Goal: Find specific fact: Find specific page/section

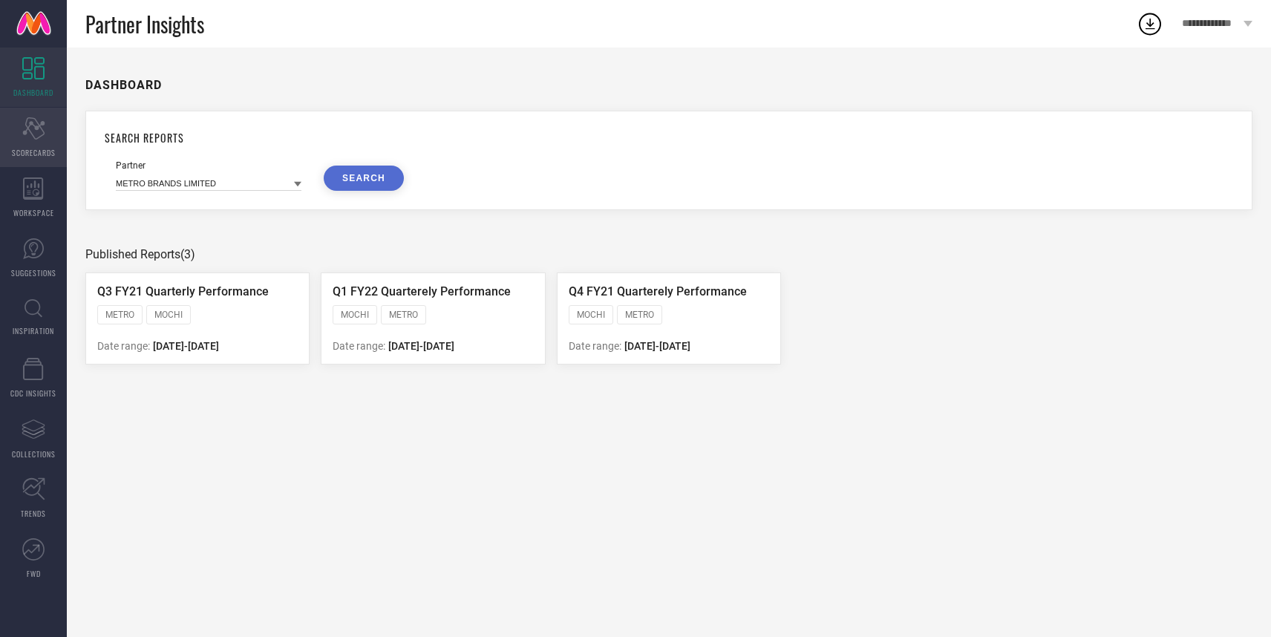
click at [25, 134] on icon at bounding box center [33, 128] width 22 height 22
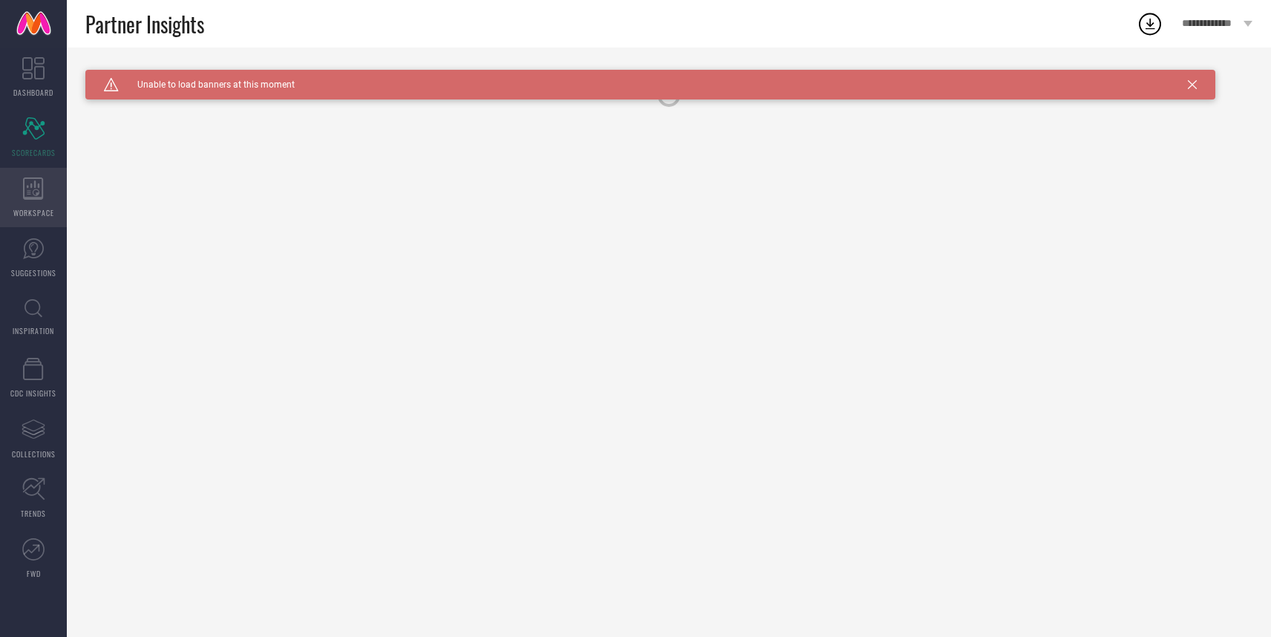
click at [30, 188] on icon at bounding box center [33, 188] width 21 height 22
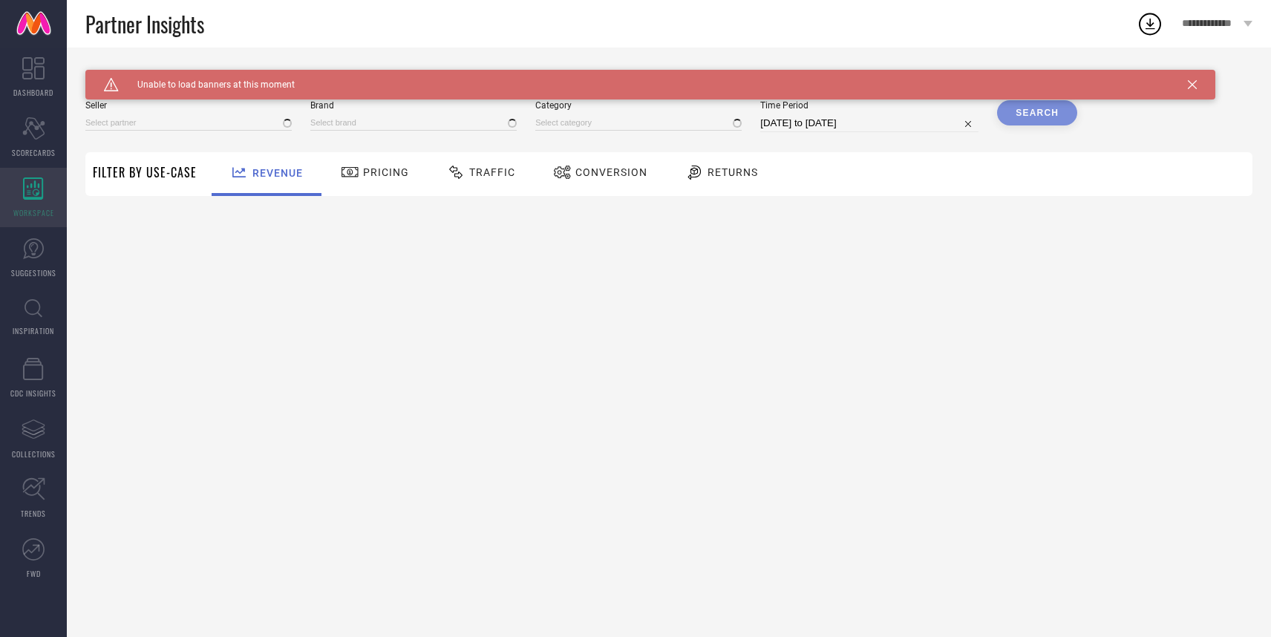
type input "All"
type input "1 STOP FASHION"
type input "All"
click at [22, 263] on link "SUGGESTIONS" at bounding box center [33, 257] width 67 height 59
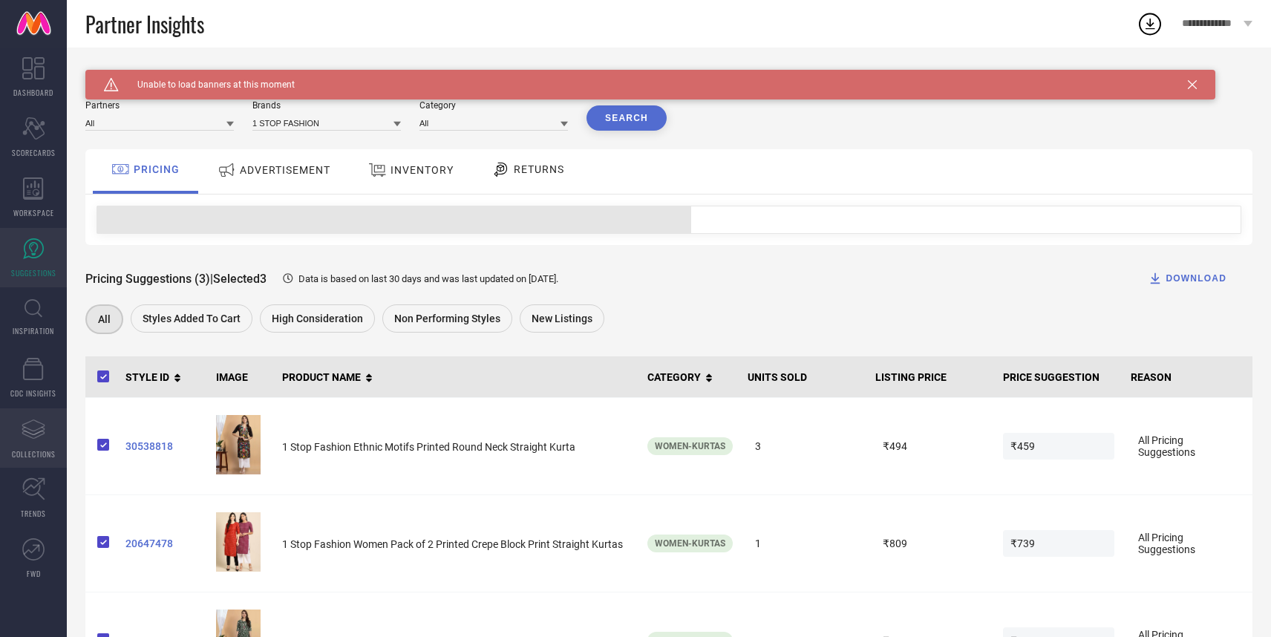
click at [30, 435] on icon "Assortments Created with Sketch." at bounding box center [34, 429] width 24 height 24
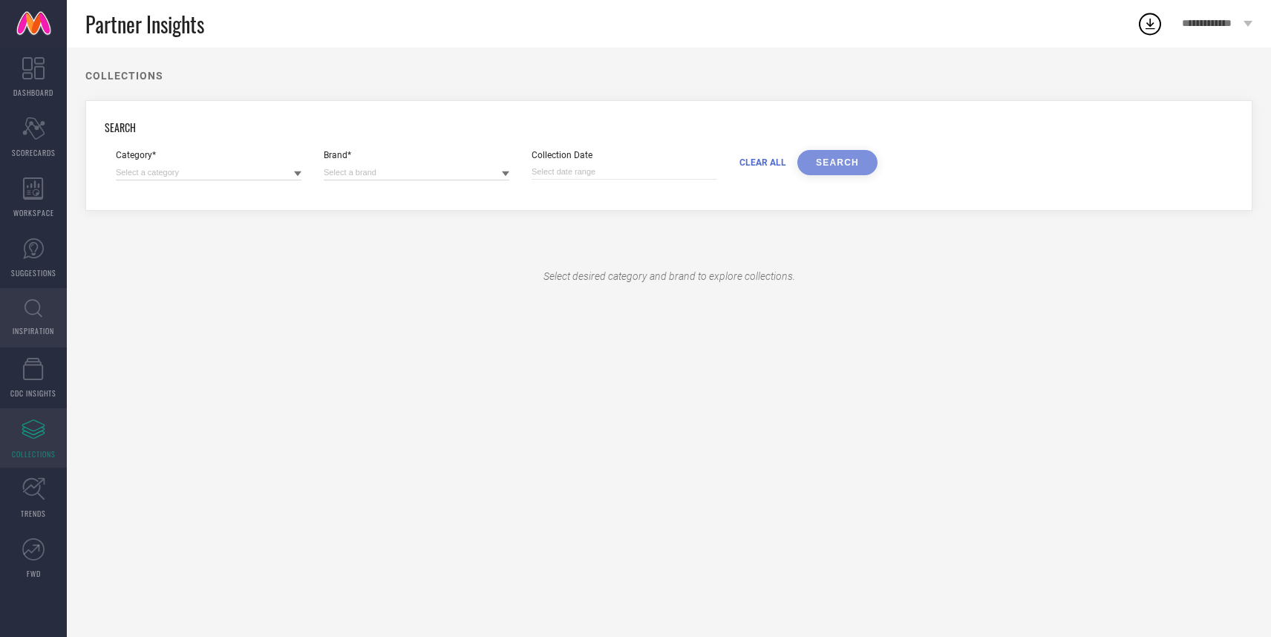
click at [35, 316] on icon at bounding box center [33, 308] width 18 height 19
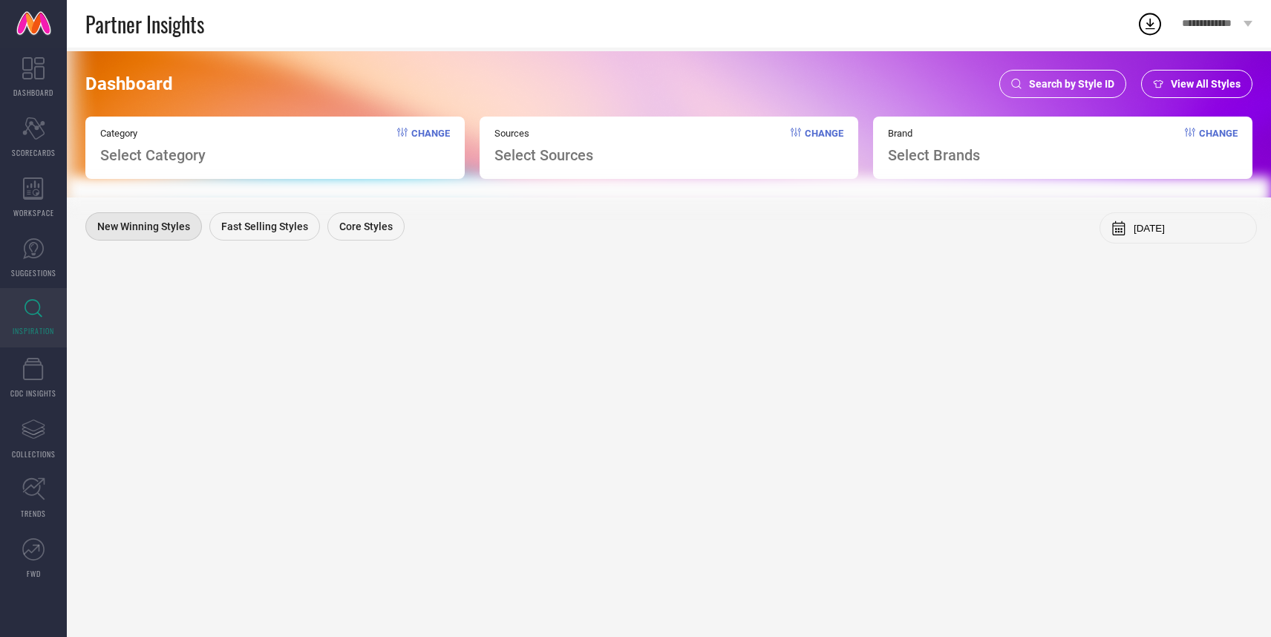
click at [1097, 85] on span "Search by Style ID" at bounding box center [1071, 84] width 85 height 12
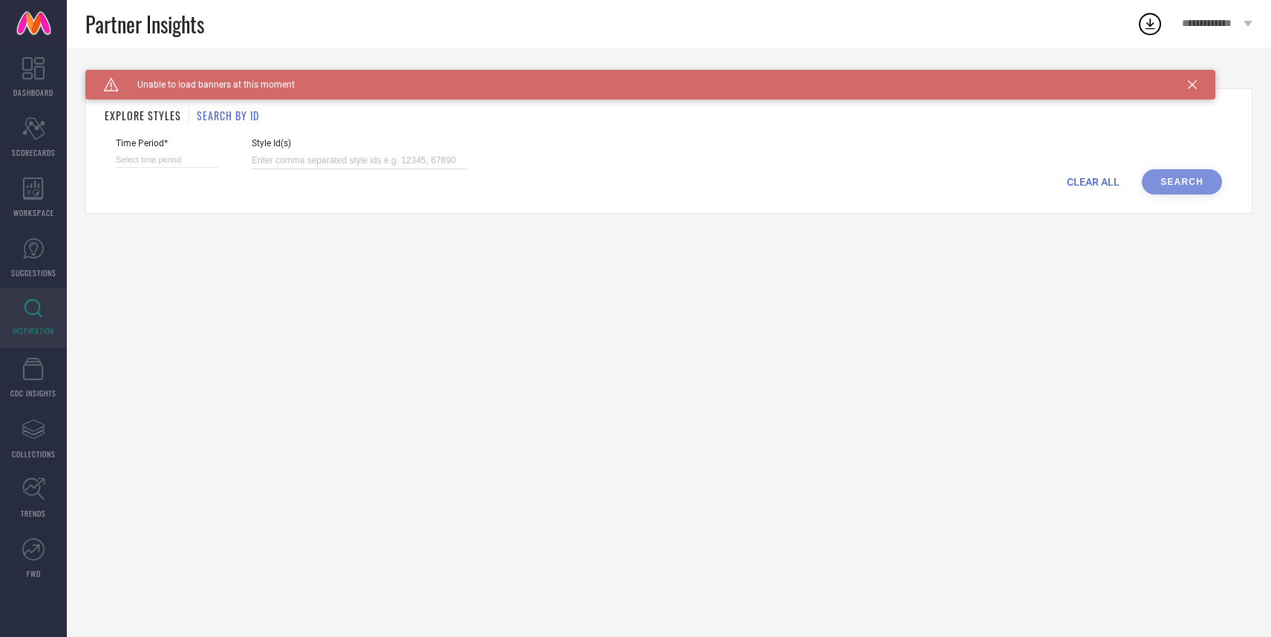
click at [275, 162] on input at bounding box center [359, 160] width 215 height 17
paste input "1945043 32023746 32023744 11327236 32023742 17051666 15383424 32023976 17377670…"
type input "1945043 32023746 32023744 11327236 32023742 17051666 15383424 32023976 17377670…"
select select "9"
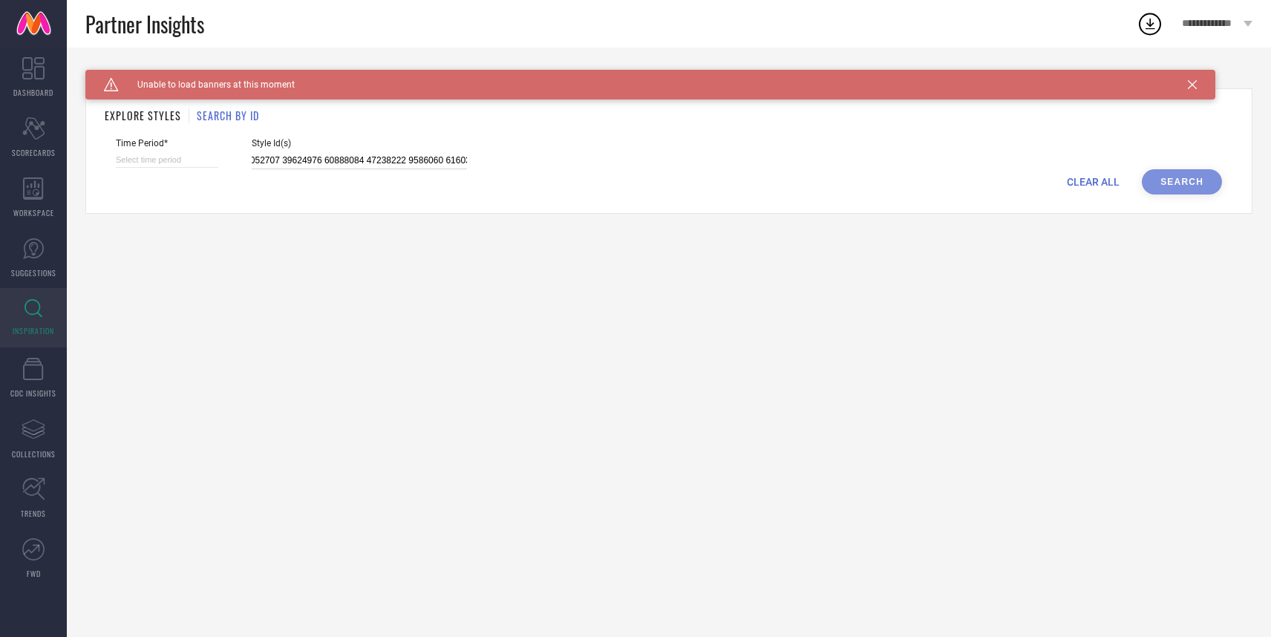
select select "2025"
select select "10"
select select "2025"
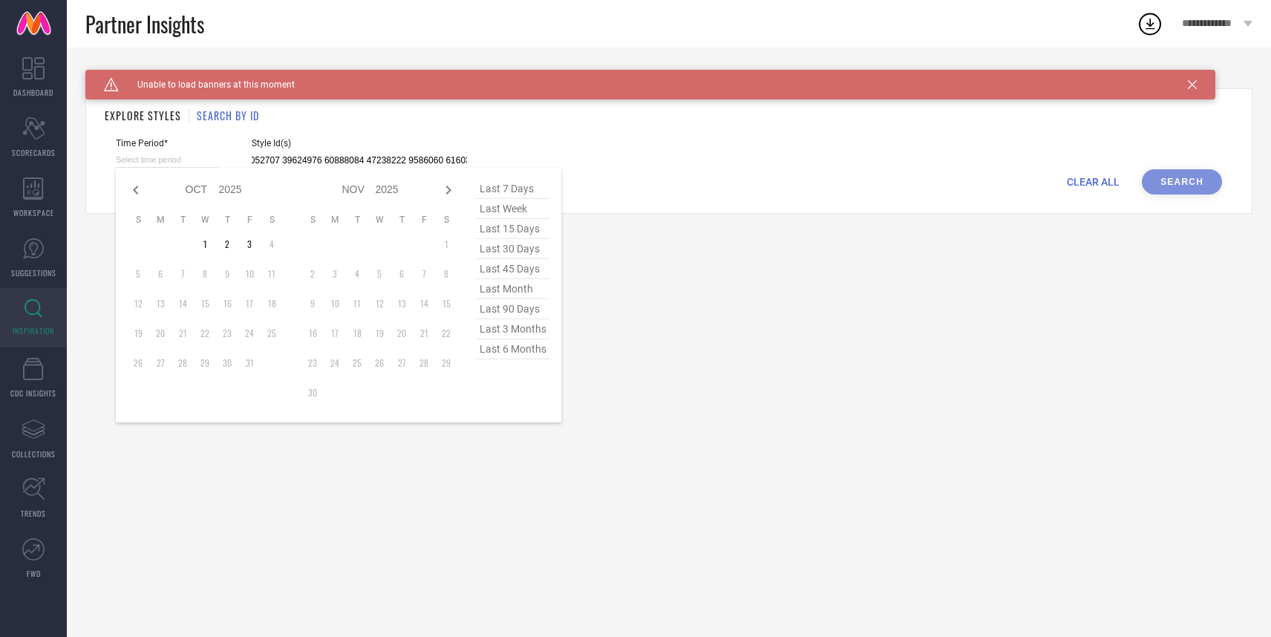
click at [180, 156] on input at bounding box center [167, 160] width 102 height 16
type input "1945043 32023746 32023744 11327236 32023742 17051666 15383424 32023976 17377670…"
click at [499, 351] on span "last 6 months" at bounding box center [513, 349] width 74 height 20
type input "[DATE] to [DATE]"
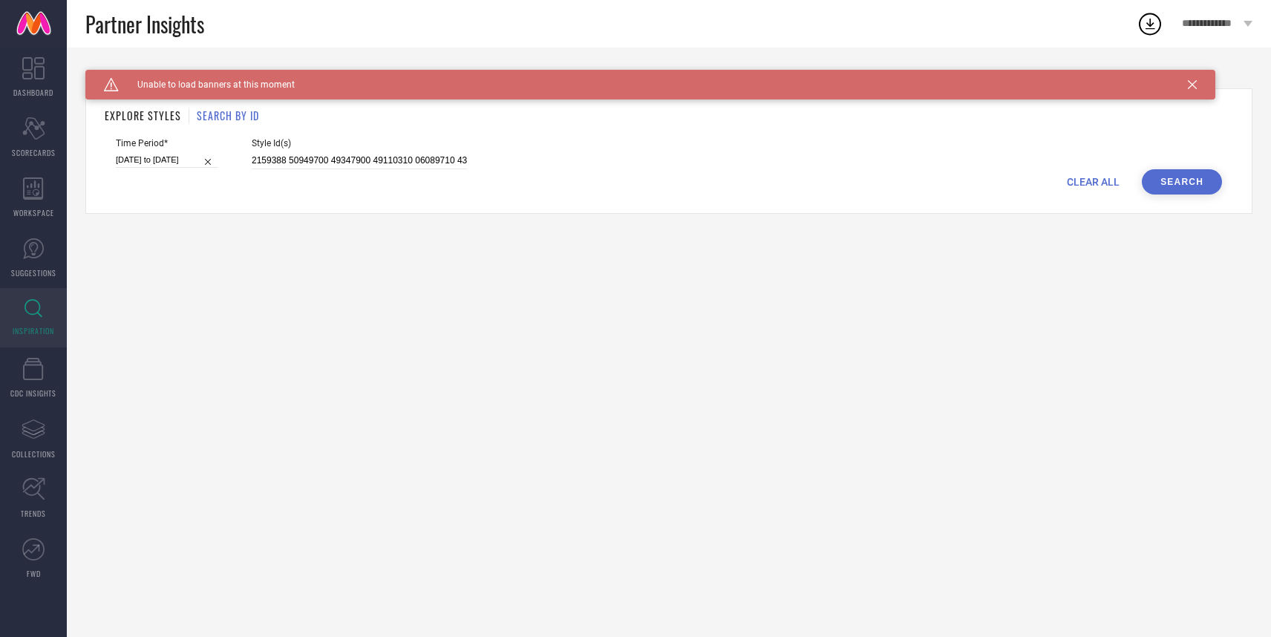
click at [1195, 177] on button "Search" at bounding box center [1182, 181] width 80 height 25
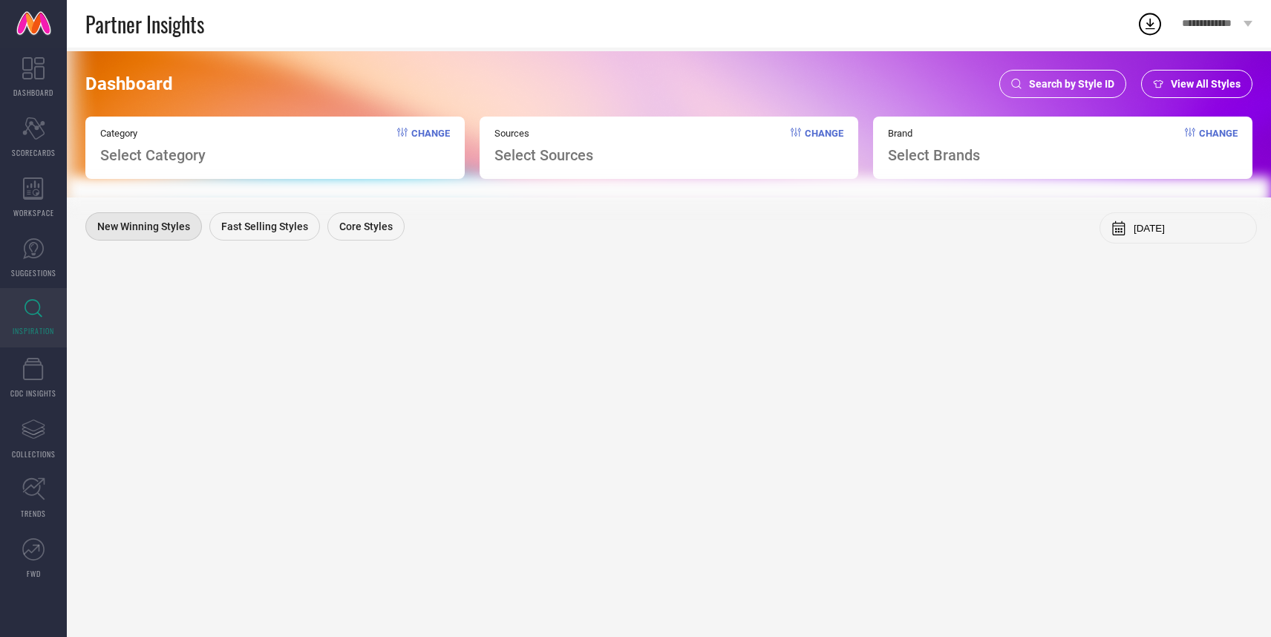
click at [1074, 85] on span "Search by Style ID" at bounding box center [1071, 84] width 85 height 12
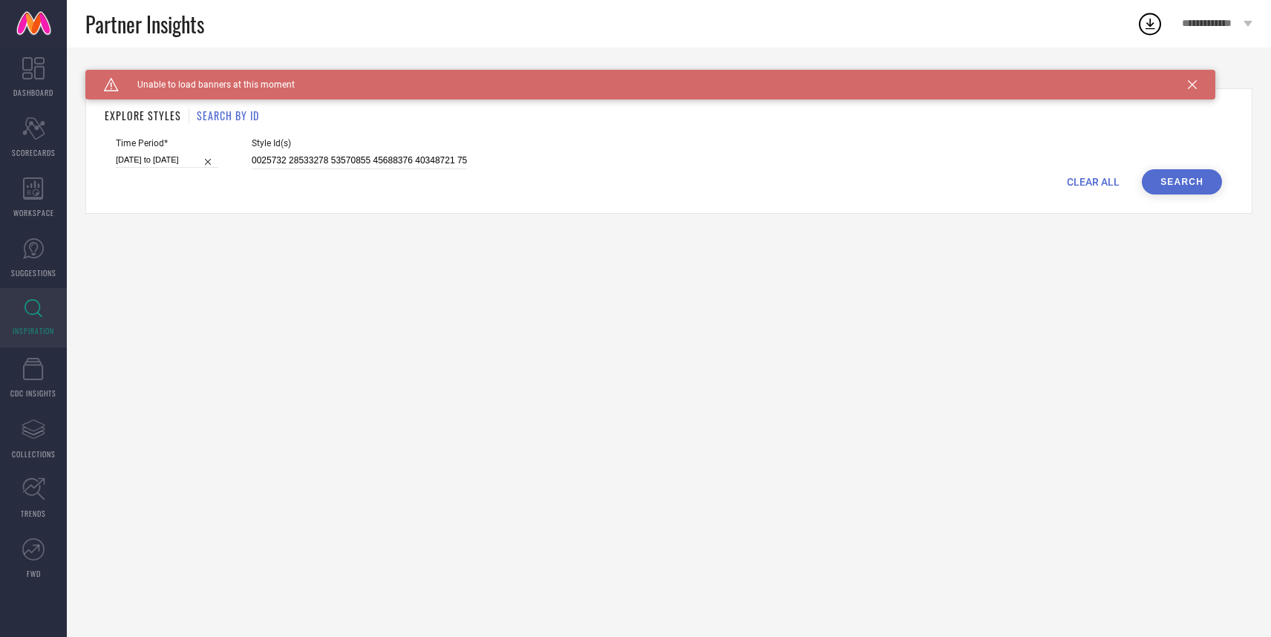
click at [1194, 178] on button "Search" at bounding box center [1182, 181] width 80 height 25
click at [217, 394] on div "Caution Created with Sketch. Unable to load results at this moment. BACK TO DAS…" at bounding box center [669, 342] width 1204 height 589
